Goal: Entertainment & Leisure: Consume media (video, audio)

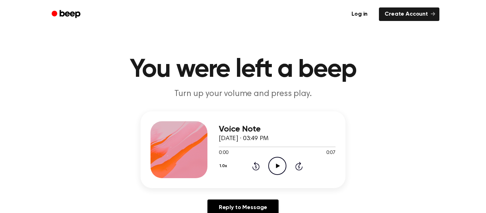
click at [280, 163] on icon "Play Audio" at bounding box center [277, 166] width 18 height 18
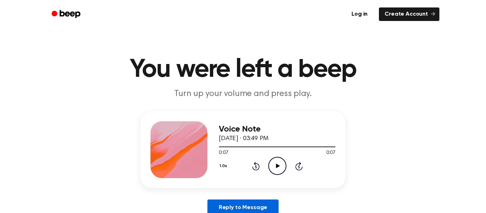
click at [243, 209] on link "Reply to Message" at bounding box center [242, 207] width 71 height 16
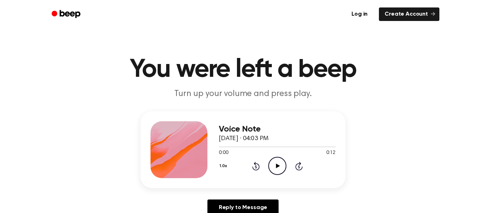
click at [273, 171] on icon "Play Audio" at bounding box center [277, 166] width 18 height 18
click at [281, 169] on icon "Play Audio" at bounding box center [277, 166] width 18 height 18
click at [272, 163] on icon "Play Audio" at bounding box center [277, 166] width 18 height 18
